Goal: Find contact information: Find contact information

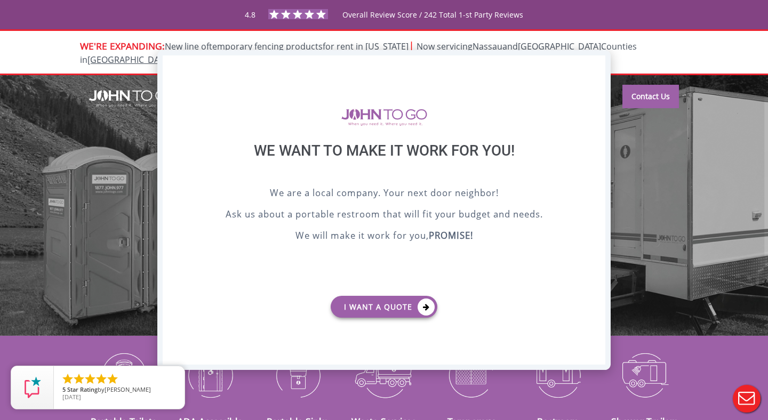
click at [597, 67] on div "X" at bounding box center [597, 64] width 17 height 18
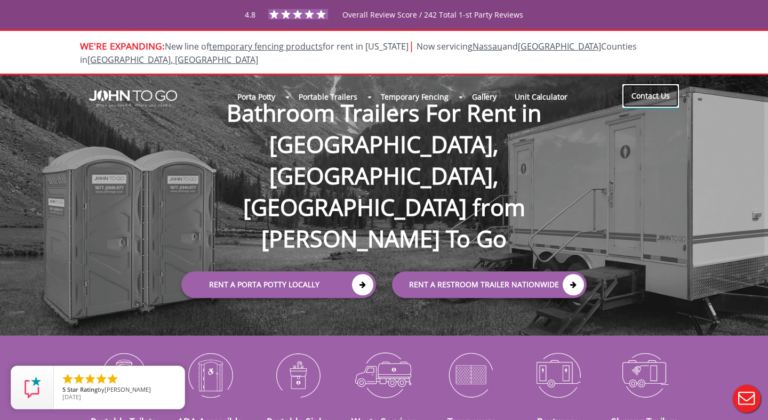
click at [641, 85] on link "Contact Us" at bounding box center [651, 95] width 57 height 23
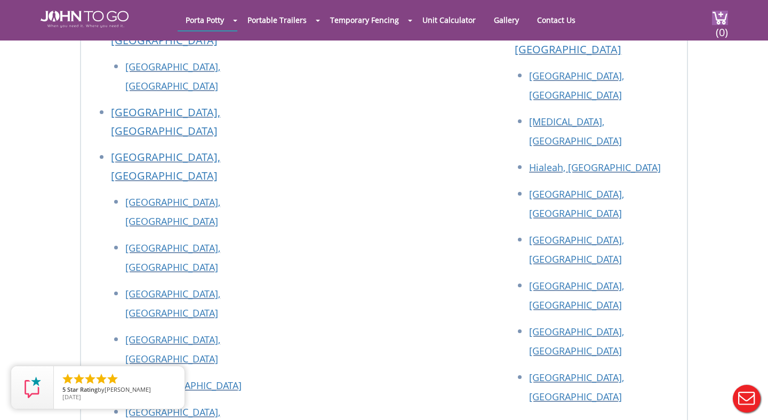
scroll to position [1979, 0]
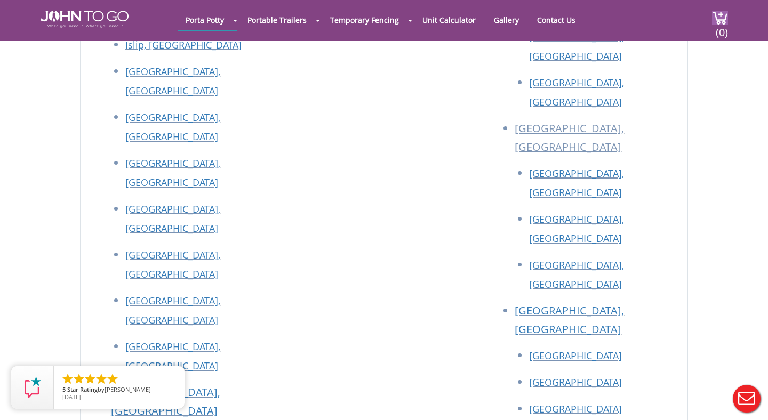
drag, startPoint x: 225, startPoint y: 220, endPoint x: 121, endPoint y: 219, distance: 104.6
copy link "[EMAIL_ADDRESS][DOMAIN_NAME]"
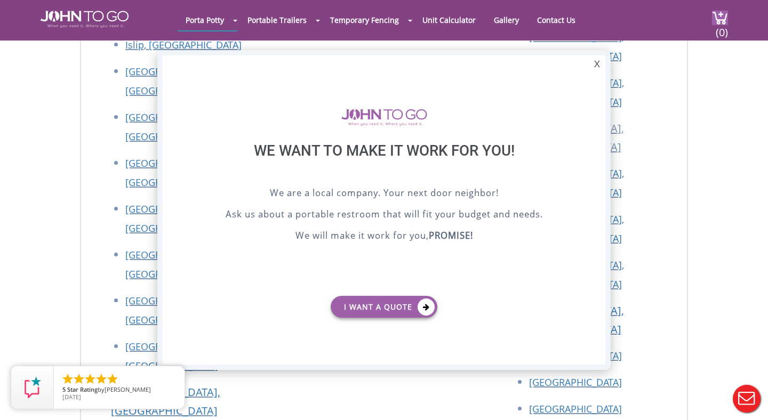
scroll to position [0, 0]
